Goal: Navigation & Orientation: Find specific page/section

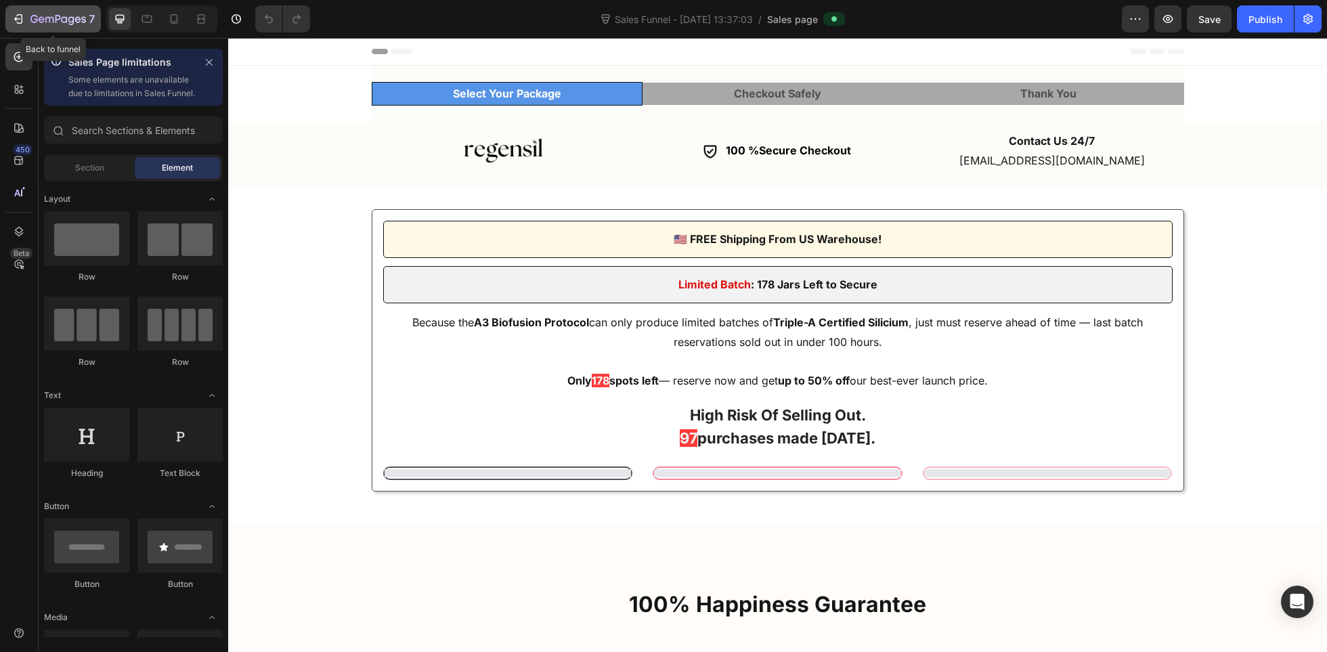
click at [39, 7] on button "7" at bounding box center [52, 18] width 95 height 27
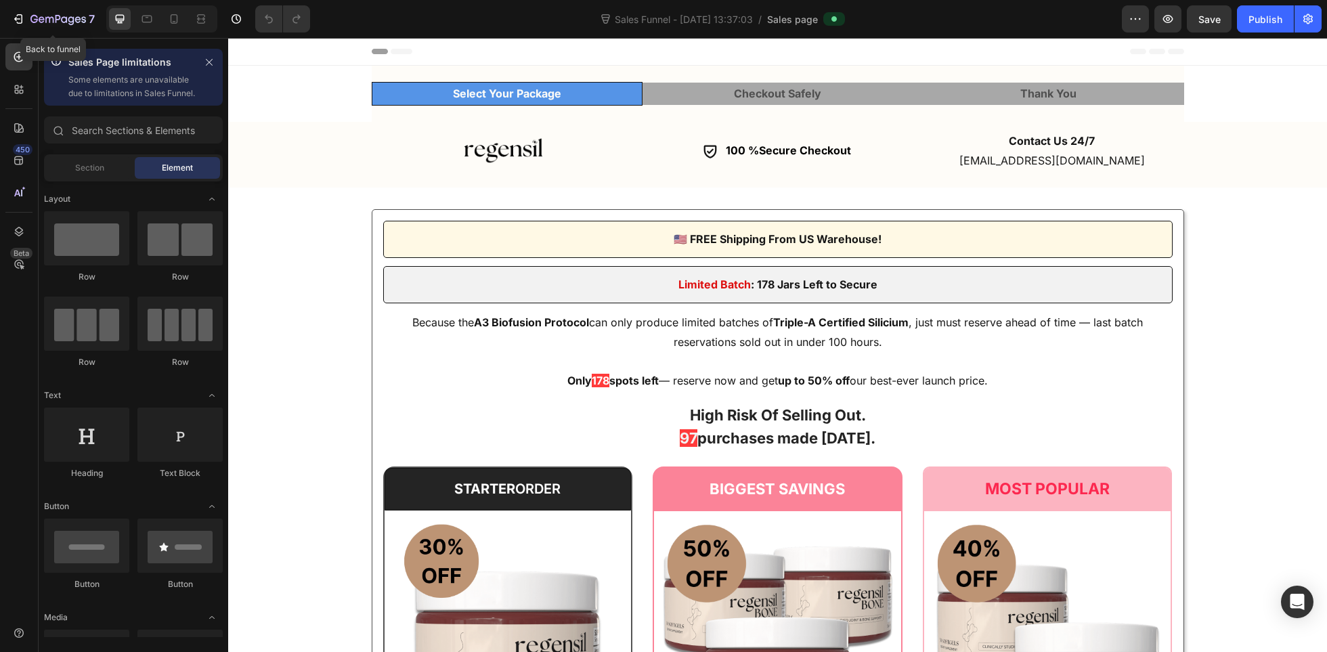
click at [64, 10] on button "7" at bounding box center [52, 18] width 95 height 27
